Goal: Navigation & Orientation: Find specific page/section

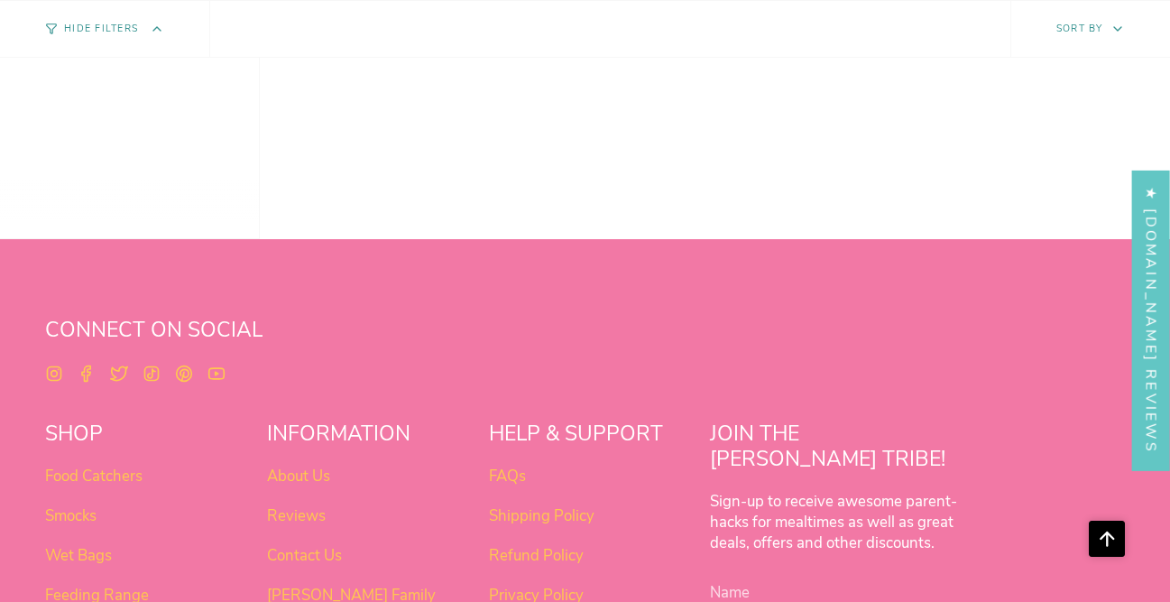
scroll to position [1458, 0]
